Goal: Task Accomplishment & Management: Use online tool/utility

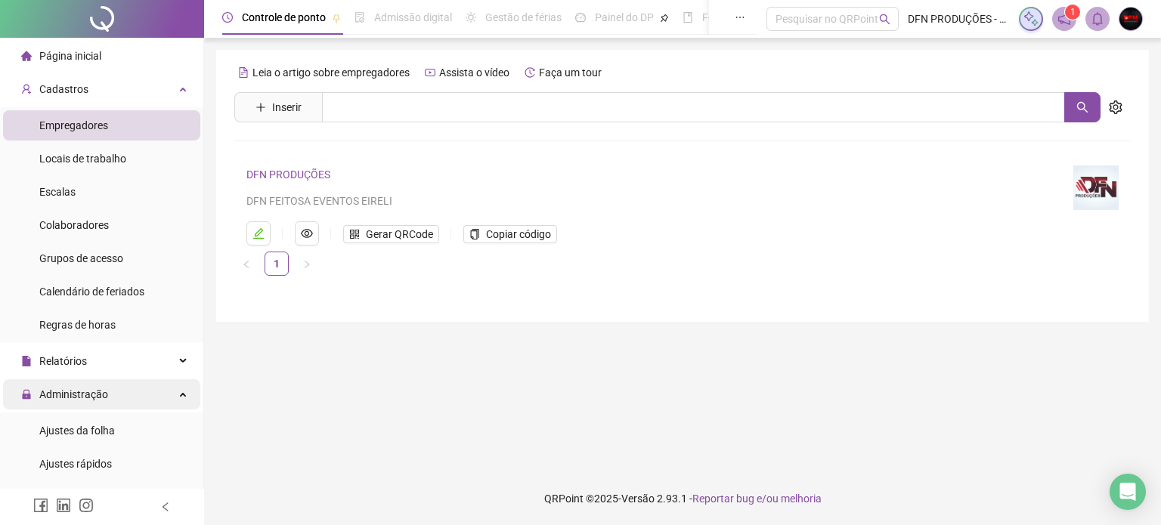
click at [72, 401] on span "Administração" at bounding box center [64, 395] width 87 height 30
click at [82, 435] on span "Exportações" at bounding box center [59, 431] width 77 height 30
click at [98, 392] on span "Administração" at bounding box center [73, 395] width 69 height 12
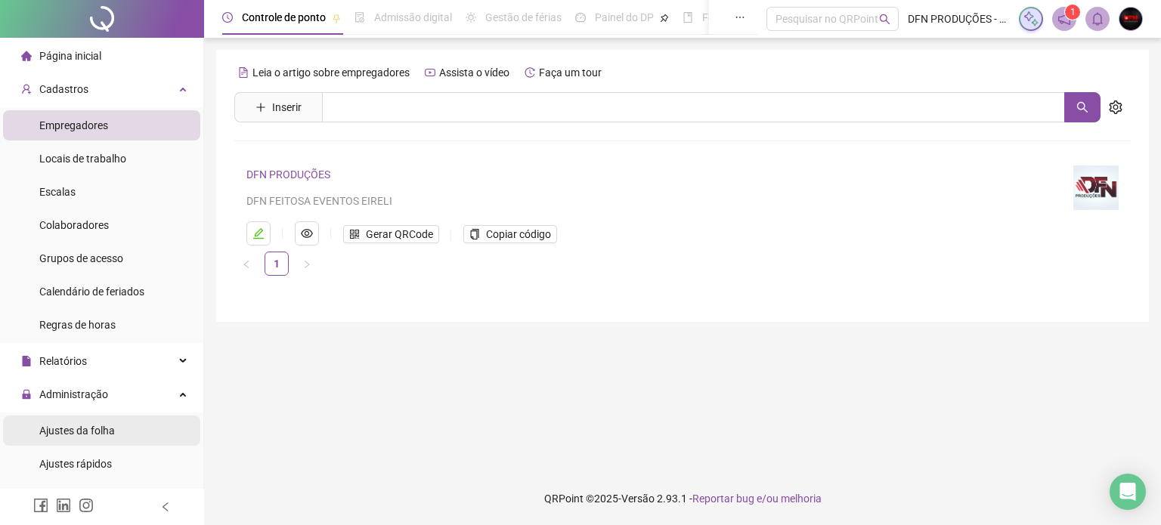
click at [91, 422] on div "Ajustes da folha" at bounding box center [77, 431] width 76 height 30
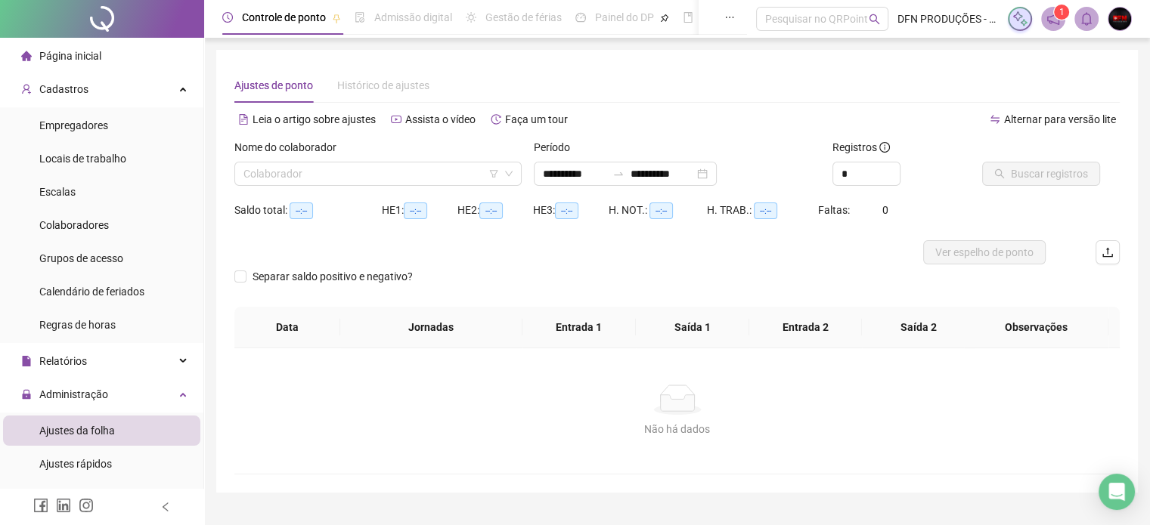
type input "**********"
click at [302, 174] on input "search" at bounding box center [371, 174] width 256 height 23
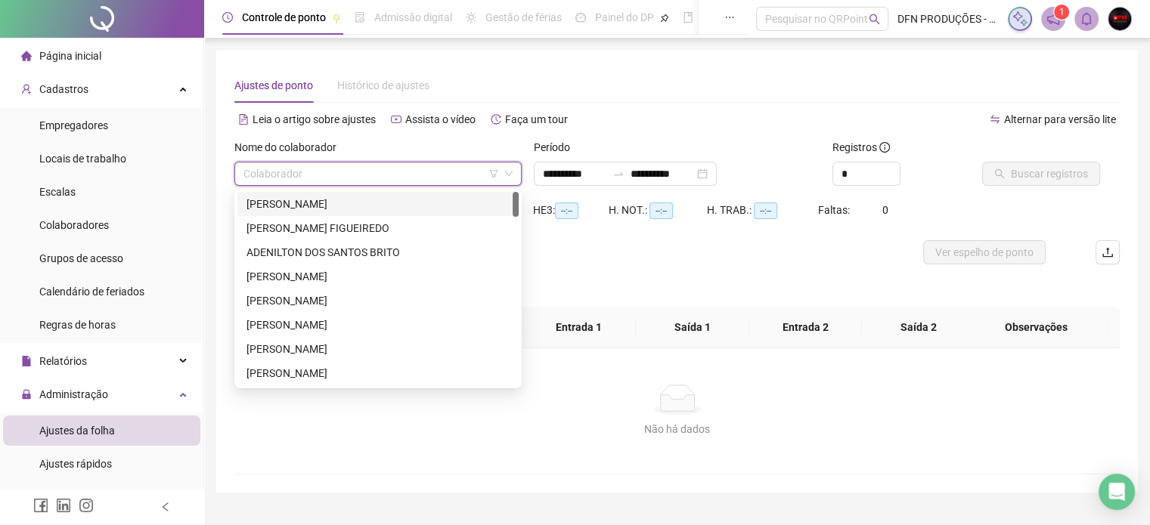
click at [318, 201] on div "[PERSON_NAME]" at bounding box center [377, 204] width 263 height 17
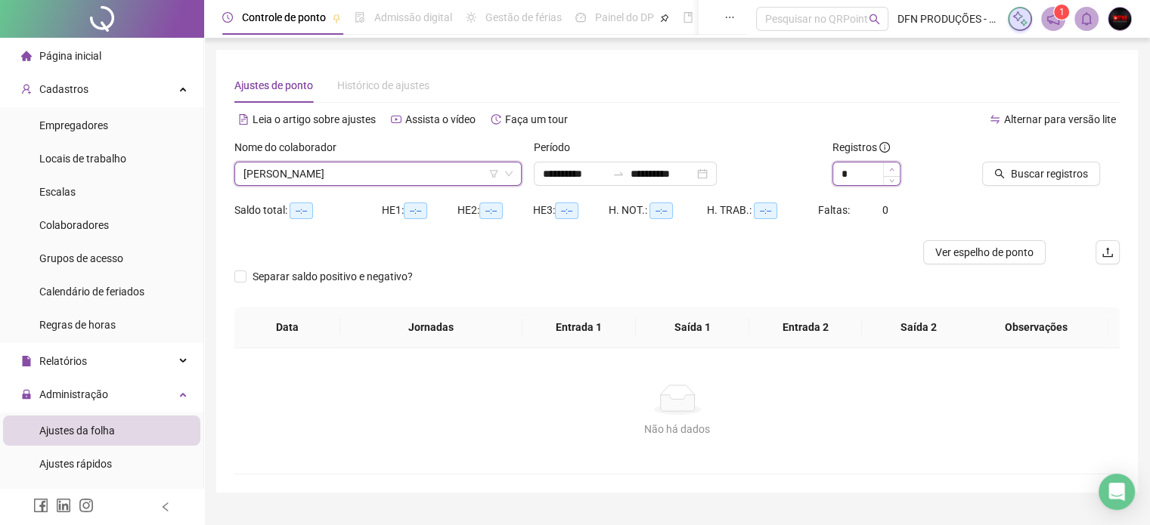
click at [895, 169] on span "Increase Value" at bounding box center [891, 170] width 17 height 14
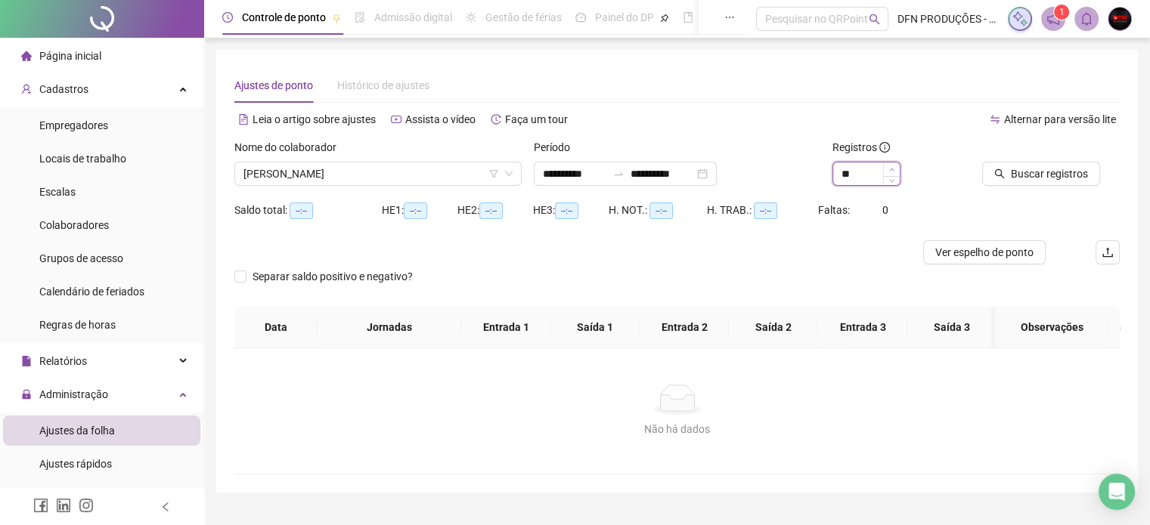
click at [895, 169] on span "Increase Value" at bounding box center [891, 170] width 17 height 14
type input "**"
click at [895, 169] on span "Increase Value" at bounding box center [891, 170] width 17 height 14
click at [1031, 175] on span "Buscar registros" at bounding box center [1049, 174] width 77 height 17
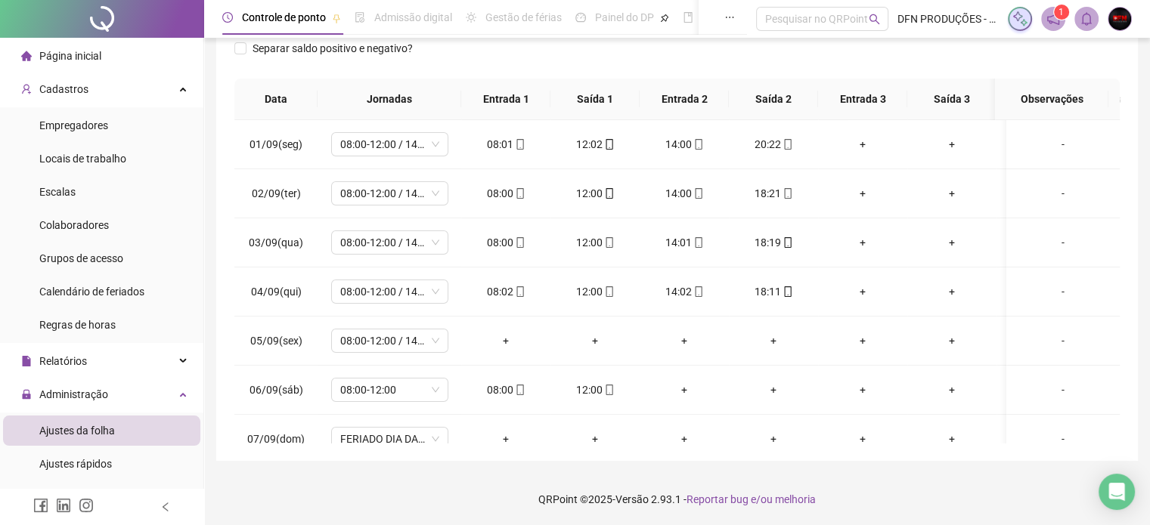
scroll to position [472, 0]
